Goal: Navigation & Orientation: Go to known website

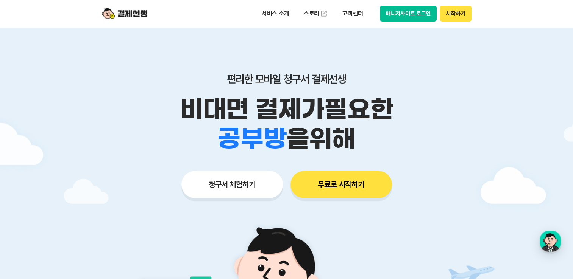
click at [426, 11] on button "매니저사이트 로그인" at bounding box center [408, 14] width 57 height 16
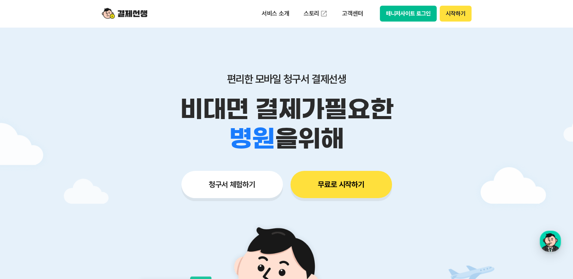
click at [405, 16] on button "매니저사이트 로그인" at bounding box center [408, 14] width 57 height 16
click at [409, 8] on button "매니저사이트 로그인" at bounding box center [408, 14] width 57 height 16
